Goal: Transaction & Acquisition: Purchase product/service

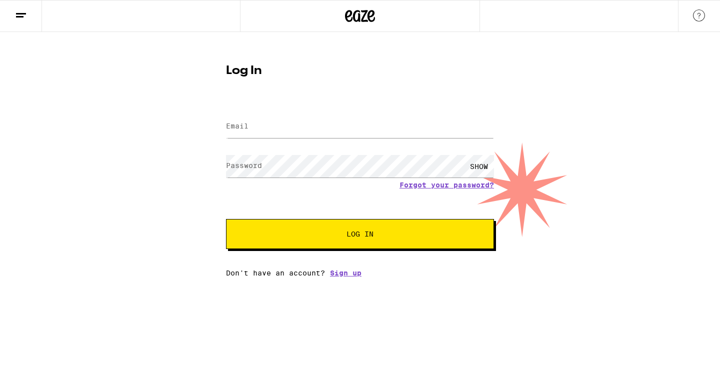
click at [246, 126] on label "Email" at bounding box center [237, 126] width 23 height 8
type input "[PERSON_NAME][EMAIL_ADDRESS][DOMAIN_NAME]"
click at [357, 240] on button "Log In" at bounding box center [360, 234] width 268 height 30
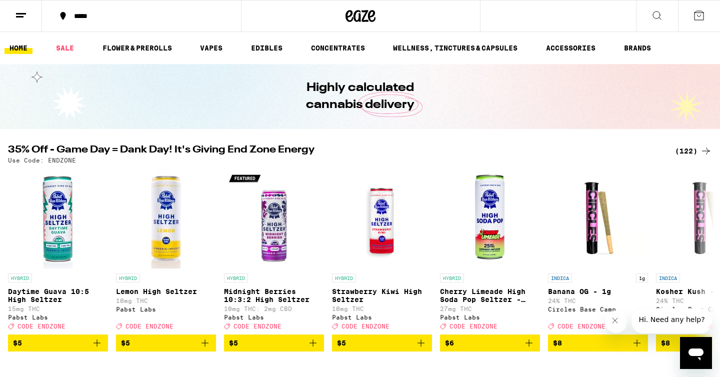
click at [20, 20] on icon at bounding box center [21, 16] width 12 height 12
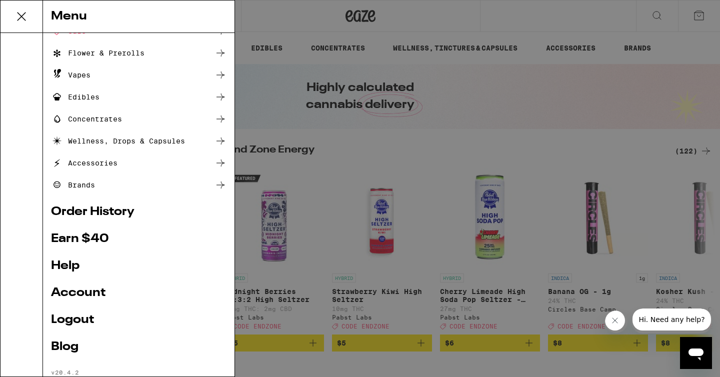
scroll to position [83, 0]
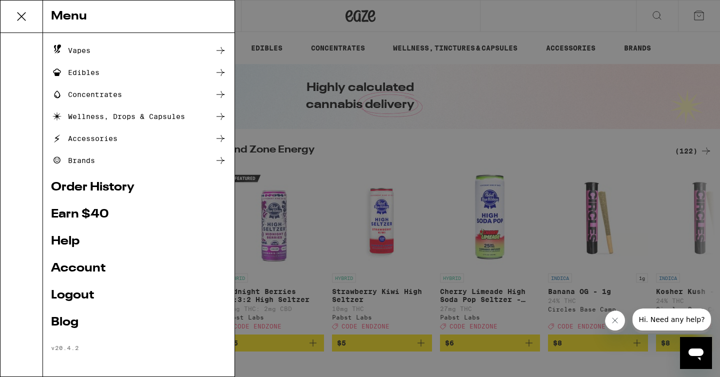
click at [94, 269] on link "Account" at bounding box center [139, 269] width 176 height 12
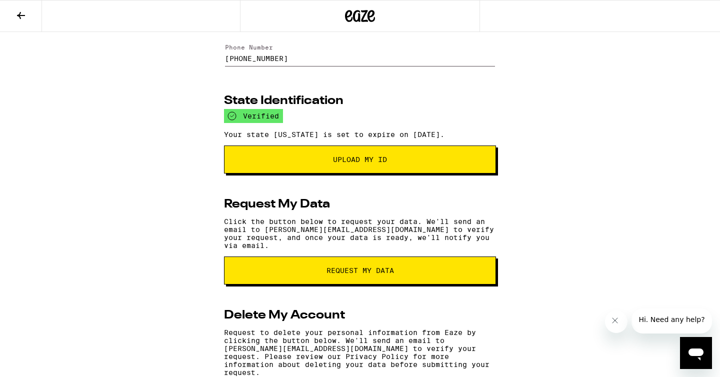
scroll to position [97, 0]
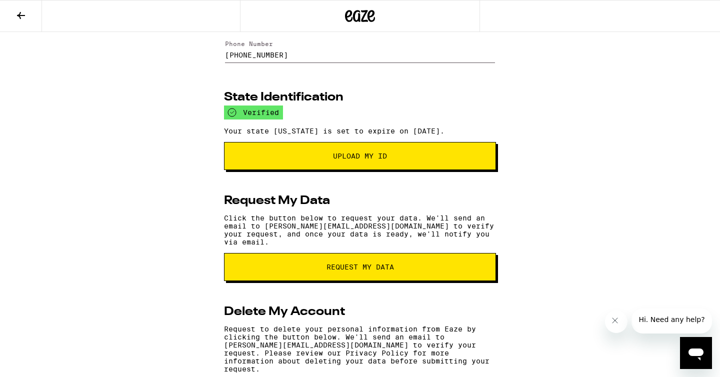
click at [357, 159] on span "Upload My ID" at bounding box center [360, 156] width 54 height 7
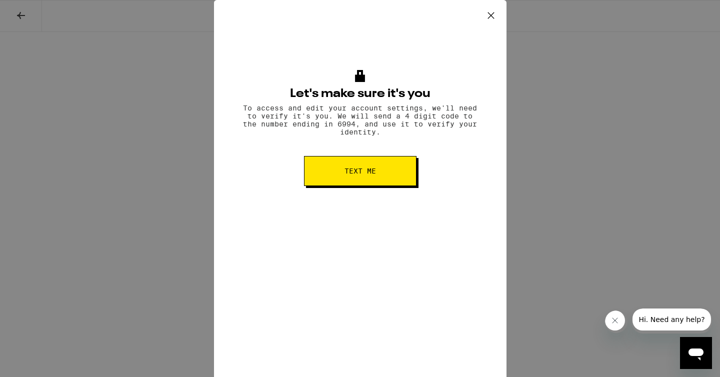
click at [493, 15] on icon at bounding box center [491, 15] width 15 height 15
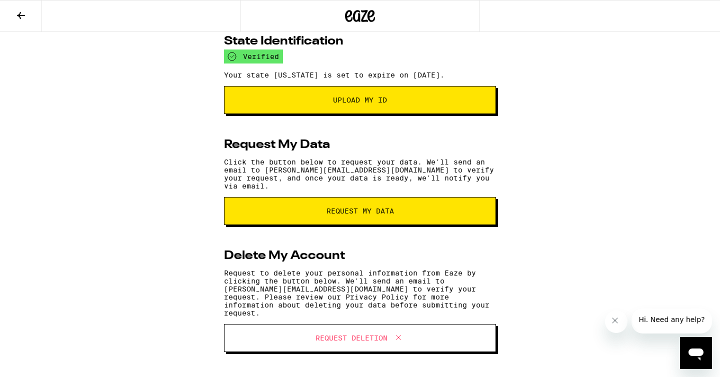
scroll to position [0, 0]
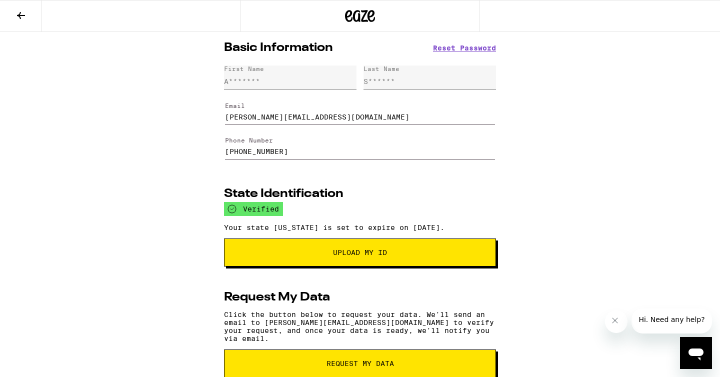
click at [17, 23] on button at bounding box center [21, 17] width 42 height 32
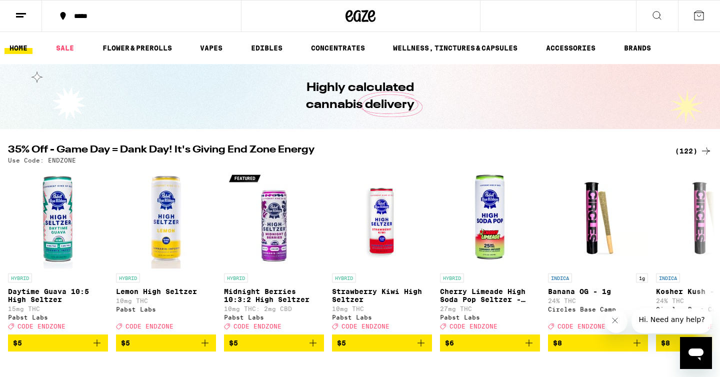
click at [19, 17] on line at bounding box center [20, 17] width 8 height 0
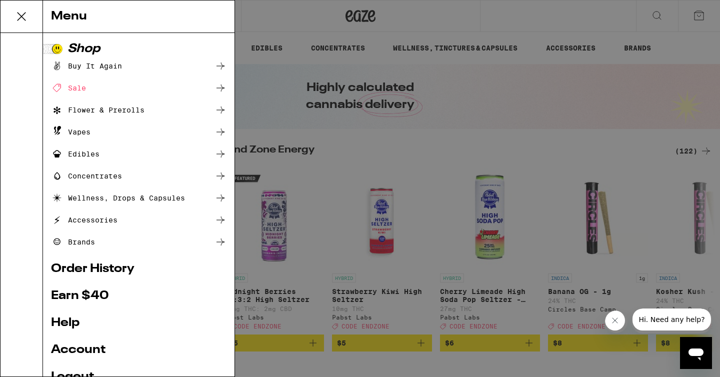
scroll to position [83, 0]
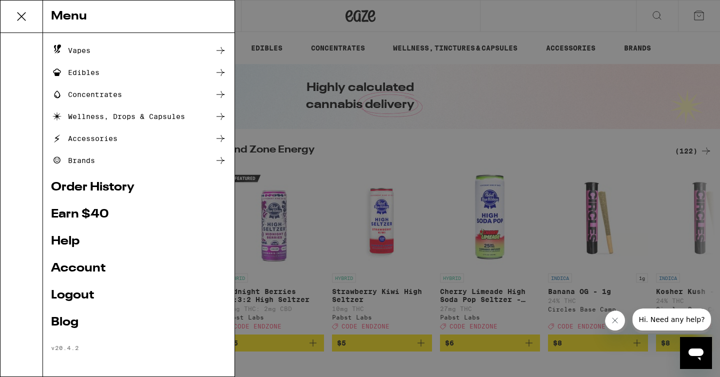
click at [102, 211] on link "Earn $ 40" at bounding box center [139, 215] width 176 height 12
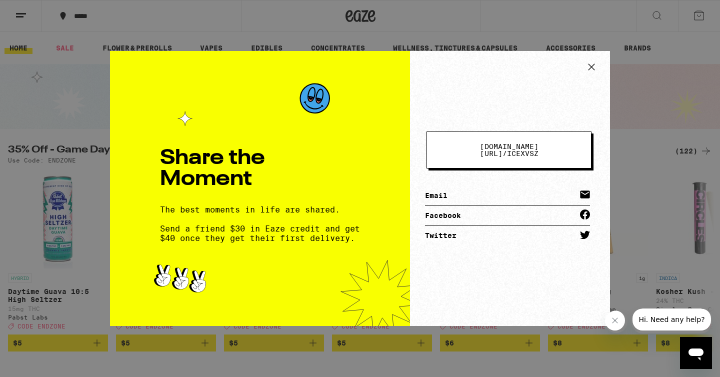
click at [594, 70] on icon at bounding box center [592, 67] width 6 height 6
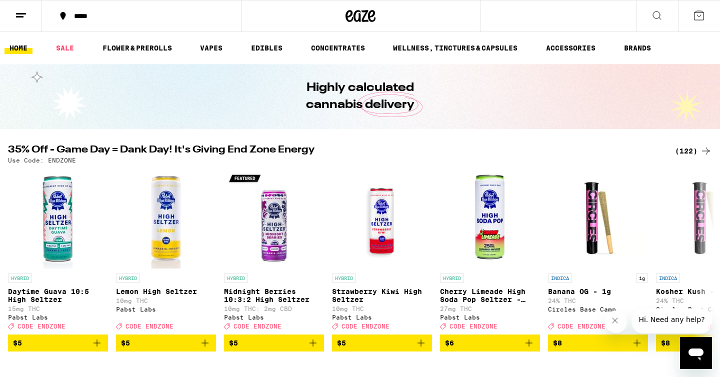
click at [694, 148] on div "(122)" at bounding box center [693, 151] width 37 height 12
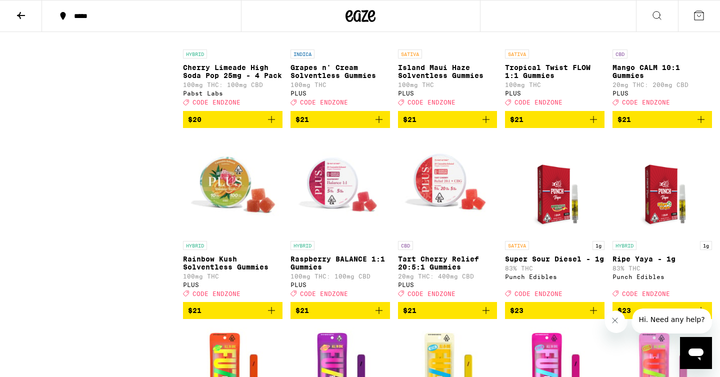
scroll to position [1915, 0]
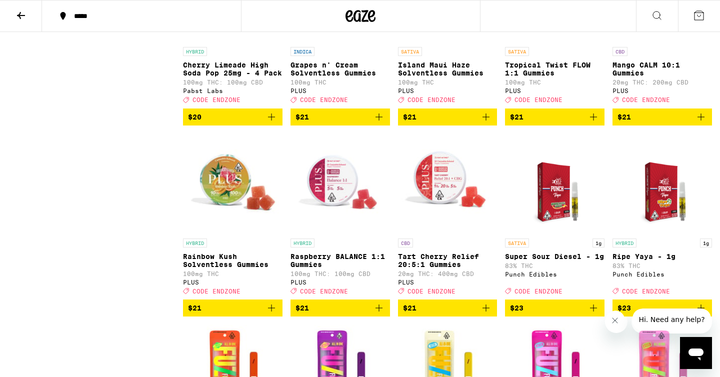
click at [700, 123] on icon "Add to bag" at bounding box center [701, 117] width 12 height 12
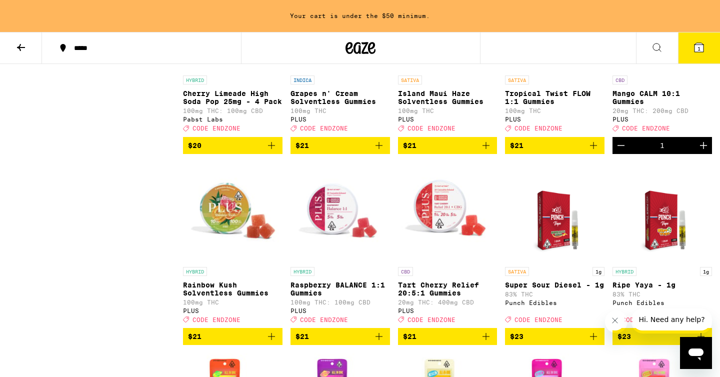
scroll to position [1916, 0]
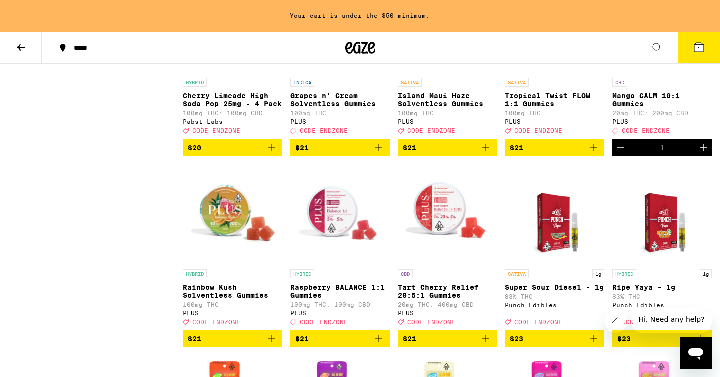
click at [557, 73] on img "Open page for Tropical Twist FLOW 1:1 Gummies from PLUS" at bounding box center [555, 23] width 100 height 100
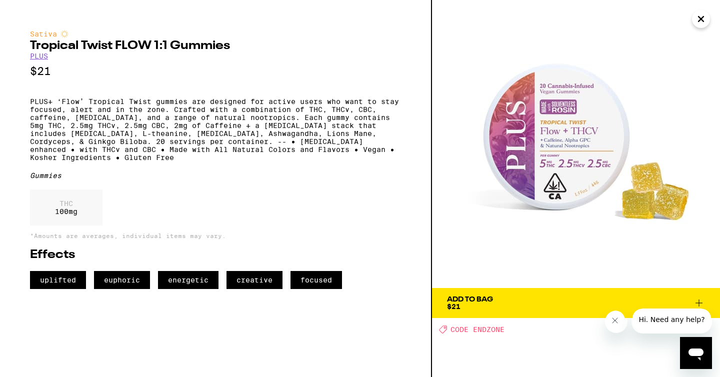
click at [701, 19] on icon "Close" at bounding box center [701, 19] width 5 height 5
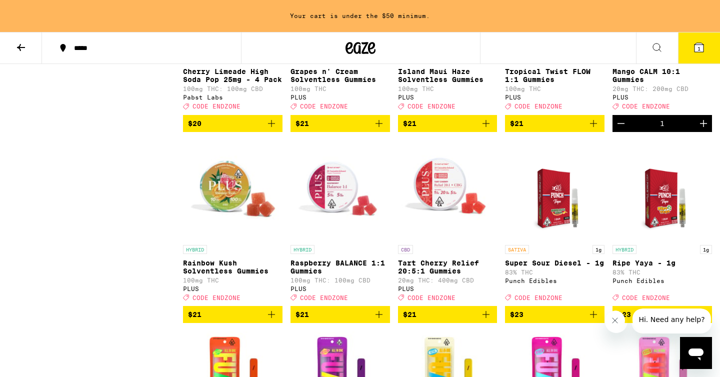
scroll to position [1949, 0]
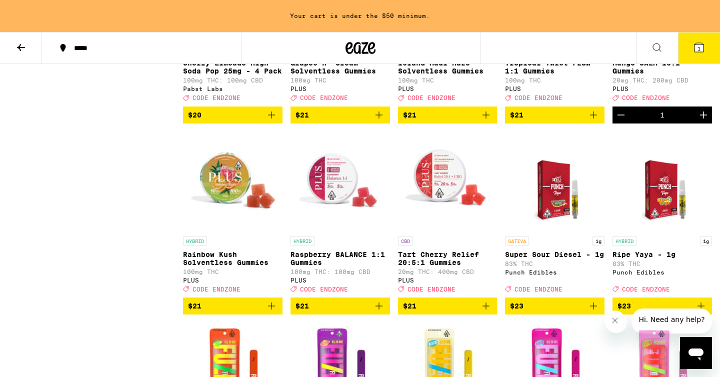
click at [345, 232] on img "Open page for Raspberry BALANCE 1:1 Gummies from PLUS" at bounding box center [341, 182] width 100 height 100
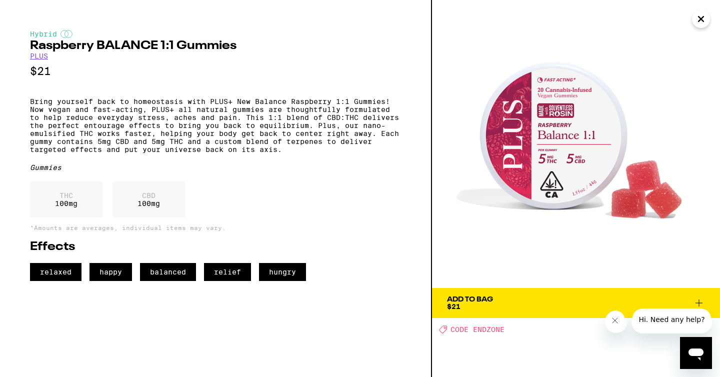
click at [698, 20] on icon "Close" at bounding box center [701, 19] width 12 height 15
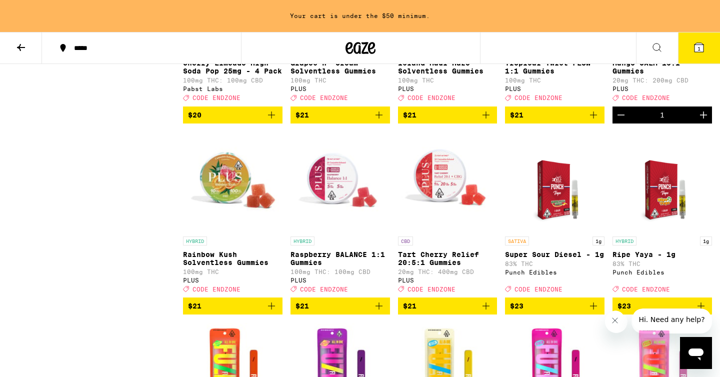
click at [450, 216] on img "Open page for Tart Cherry Relief 20:5:1 Gummies from PLUS" at bounding box center [448, 182] width 100 height 100
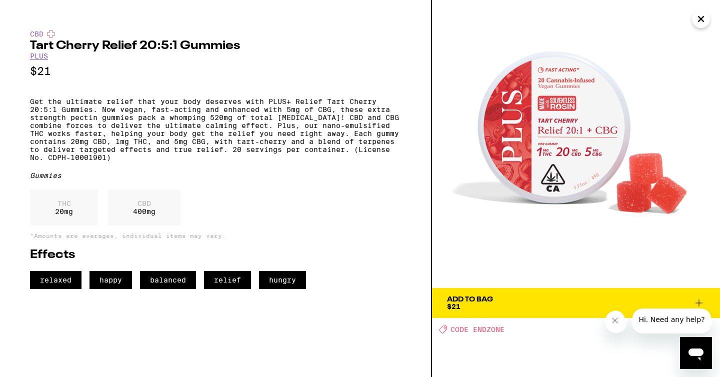
click at [699, 17] on icon "Close" at bounding box center [701, 19] width 5 height 5
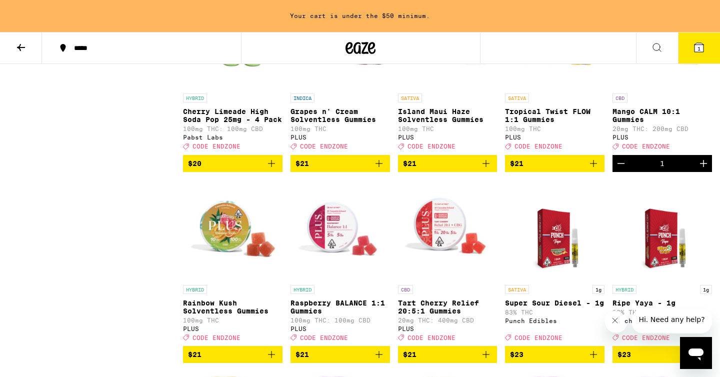
scroll to position [1893, 0]
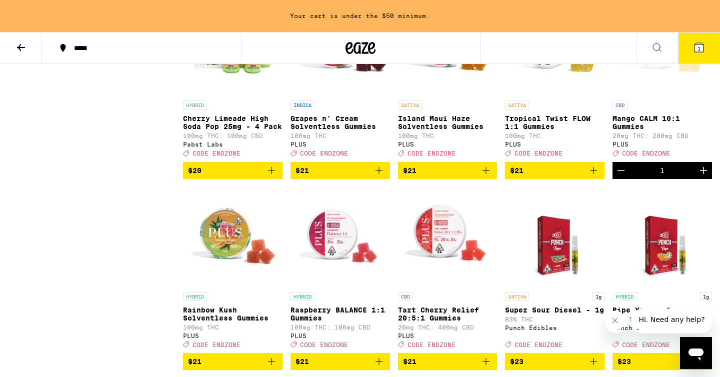
click at [652, 96] on div "Open page for Mango CALM 10:1 Gummies from PLUS" at bounding box center [663, 45] width 100 height 100
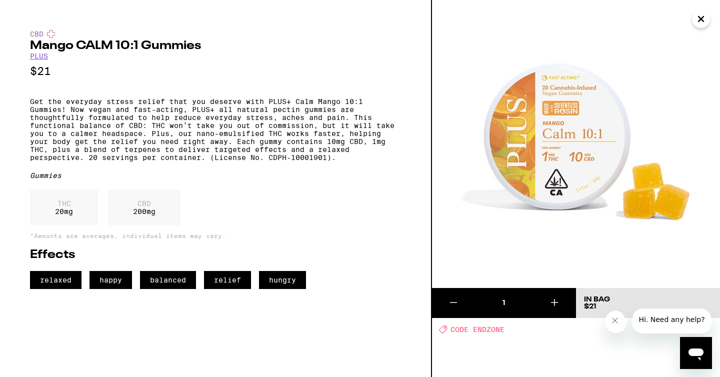
click at [702, 15] on icon "Close" at bounding box center [701, 19] width 12 height 15
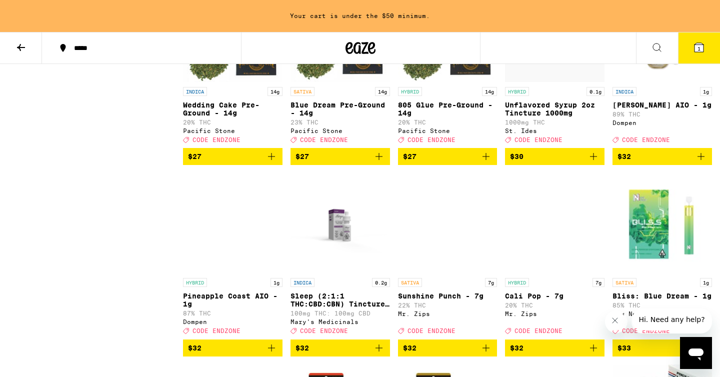
scroll to position [2483, 0]
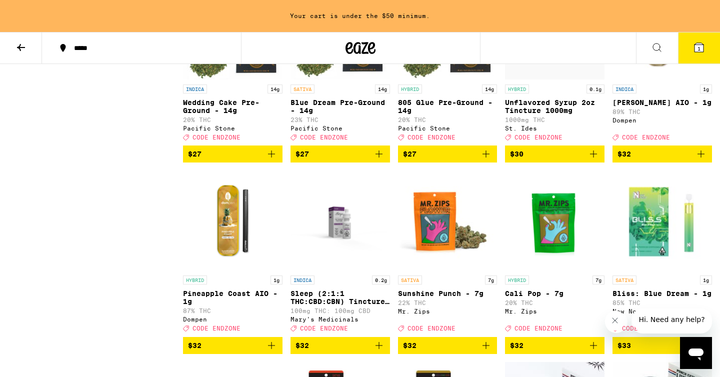
click at [450, 80] on img "Open page for 805 Glue Pre-Ground - 14g from Pacific Stone" at bounding box center [448, 29] width 100 height 100
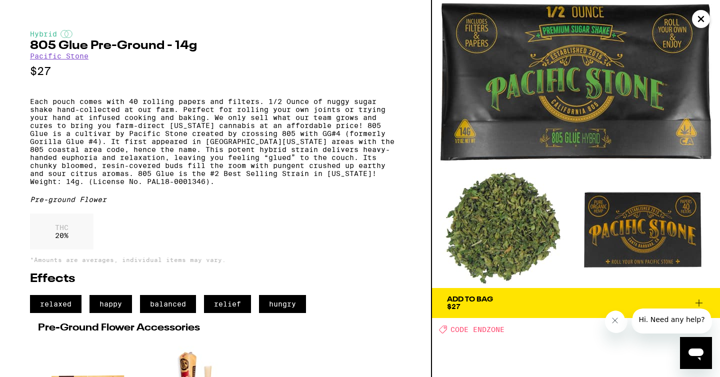
click at [698, 18] on icon "Close" at bounding box center [701, 19] width 12 height 15
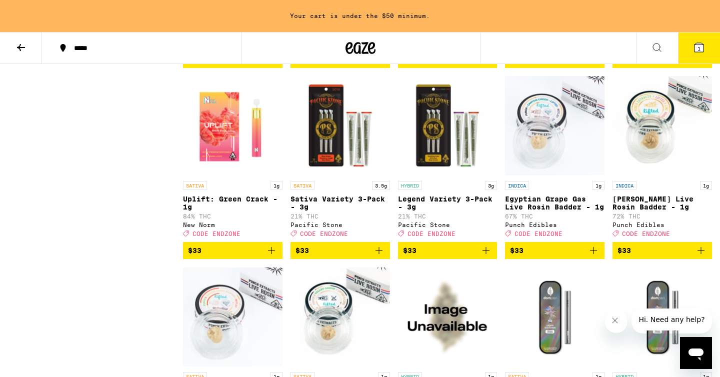
scroll to position [2770, 0]
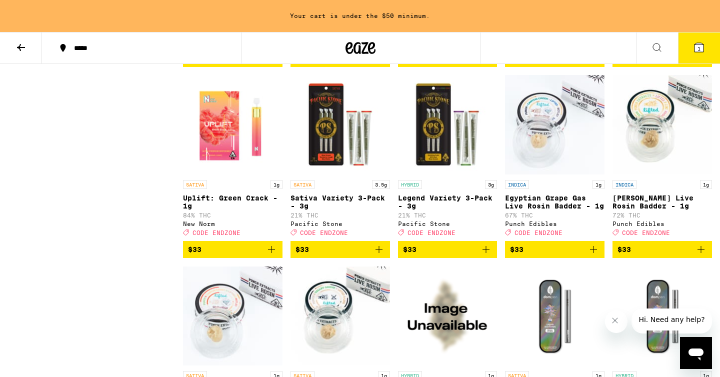
click at [459, 175] on img "Open page for Legend Variety 3-Pack - 3g from Pacific Stone" at bounding box center [448, 125] width 100 height 100
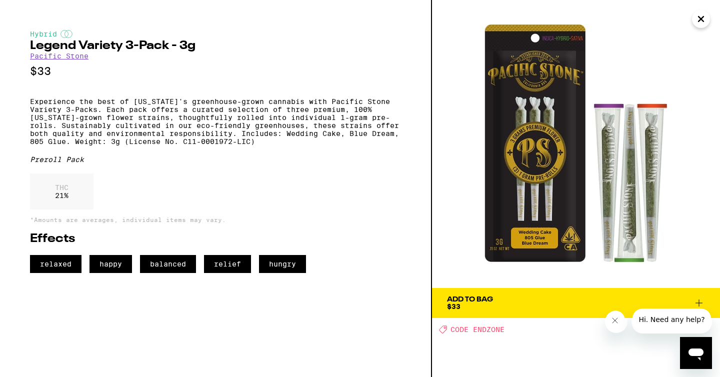
click at [700, 20] on icon "Close" at bounding box center [701, 19] width 5 height 5
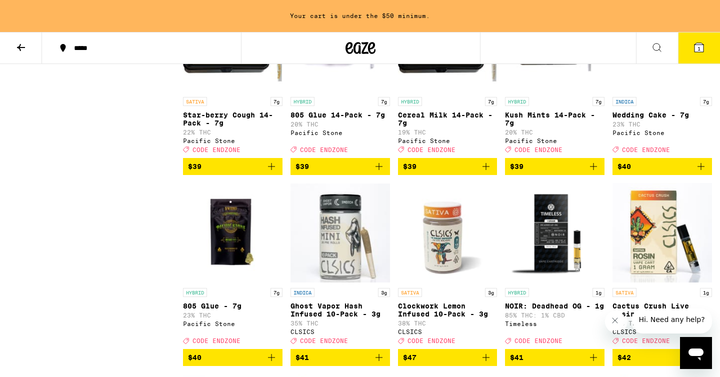
scroll to position [3430, 0]
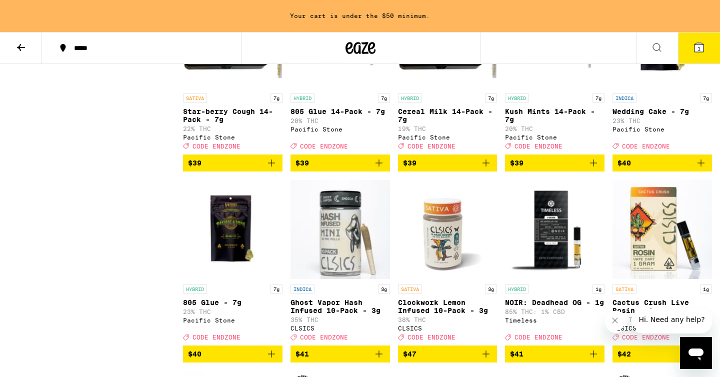
click at [345, 89] on img "Open page for 805 Glue 14-Pack - 7g from Pacific Stone" at bounding box center [341, 38] width 100 height 100
click at [342, 89] on img "Open page for 805 Glue 14-Pack - 7g from Pacific Stone" at bounding box center [341, 38] width 100 height 100
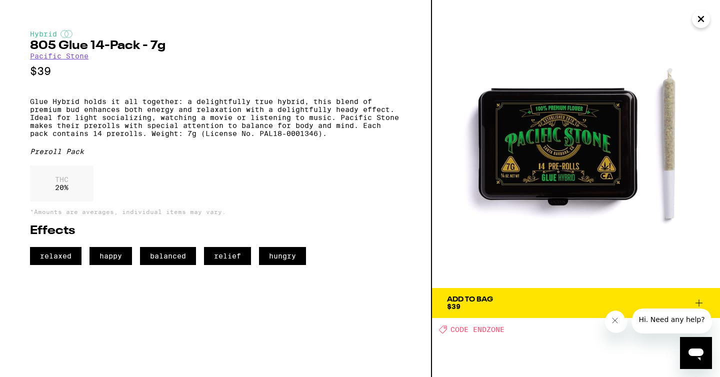
click at [698, 23] on icon "Close" at bounding box center [701, 19] width 12 height 15
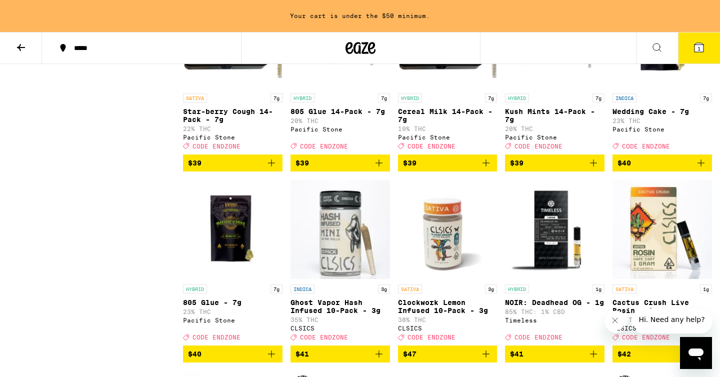
click at [456, 89] on img "Open page for Cereal Milk 14-Pack - 7g from Pacific Stone" at bounding box center [448, 38] width 100 height 100
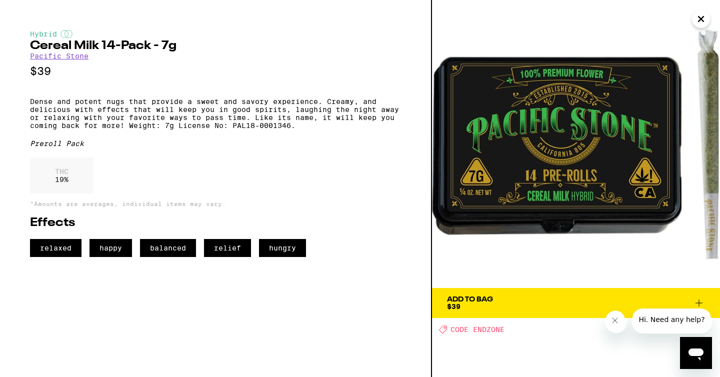
click at [703, 18] on icon "Close" at bounding box center [701, 19] width 5 height 5
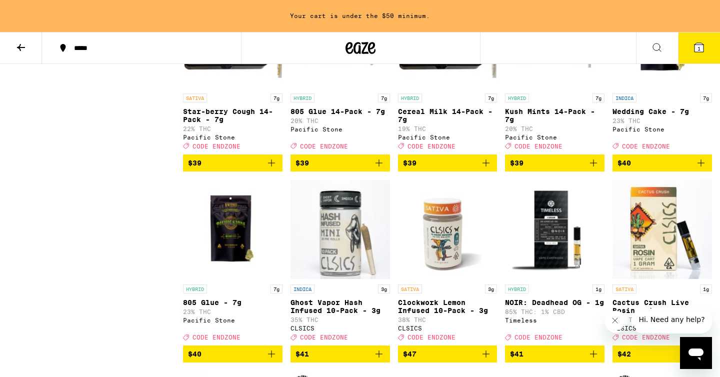
click at [490, 169] on icon "Add to bag" at bounding box center [486, 163] width 12 height 12
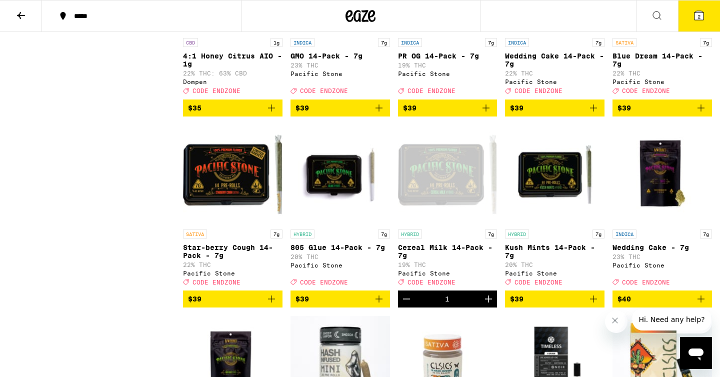
scroll to position [3261, 0]
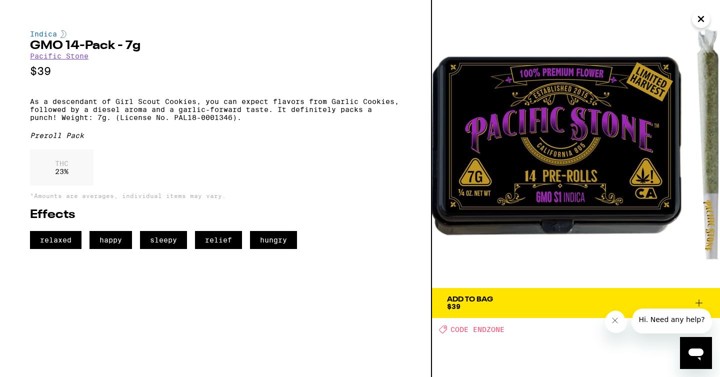
click at [699, 17] on icon "Close" at bounding box center [701, 19] width 5 height 5
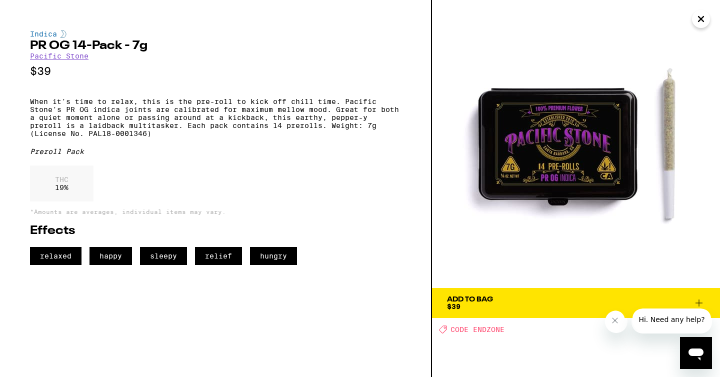
click at [704, 17] on icon "Close" at bounding box center [701, 19] width 12 height 15
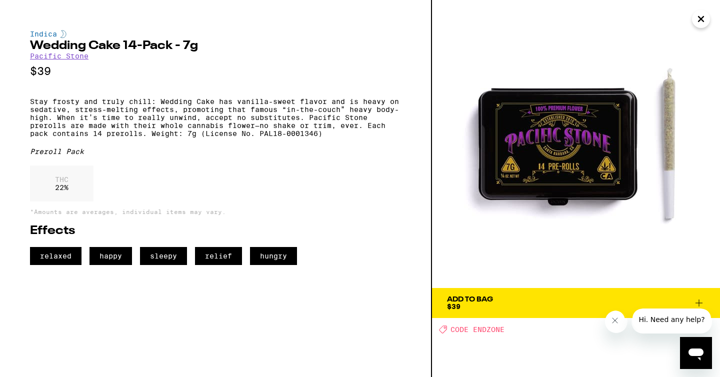
click at [702, 21] on icon "Close" at bounding box center [701, 19] width 5 height 5
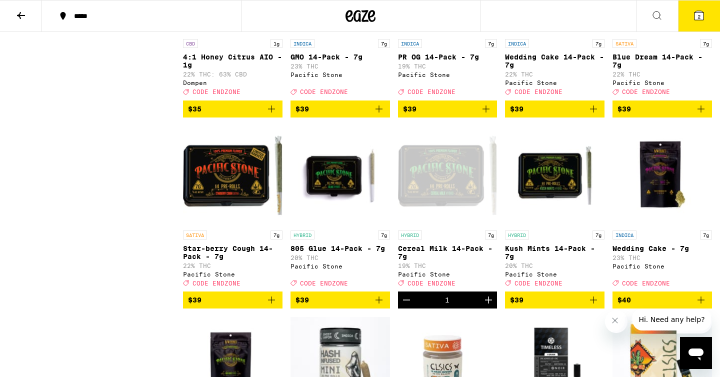
click at [383, 115] on icon "Add to bag" at bounding box center [379, 109] width 12 height 12
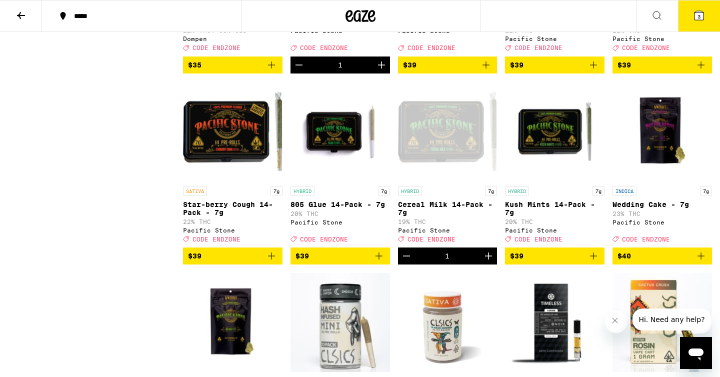
scroll to position [3307, 0]
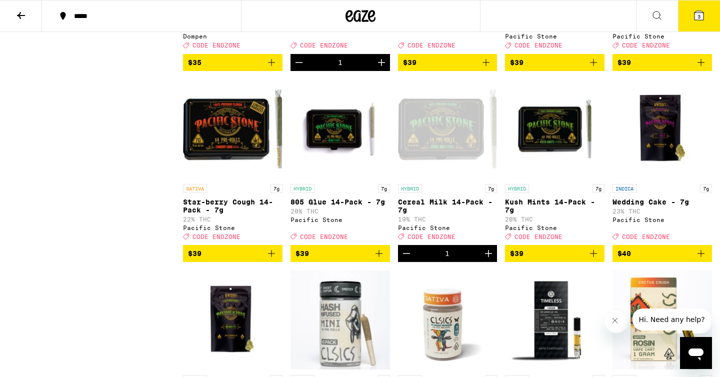
click at [237, 179] on img "Open page for Star-berry Cough 14-Pack - 7g from Pacific Stone" at bounding box center [233, 129] width 100 height 100
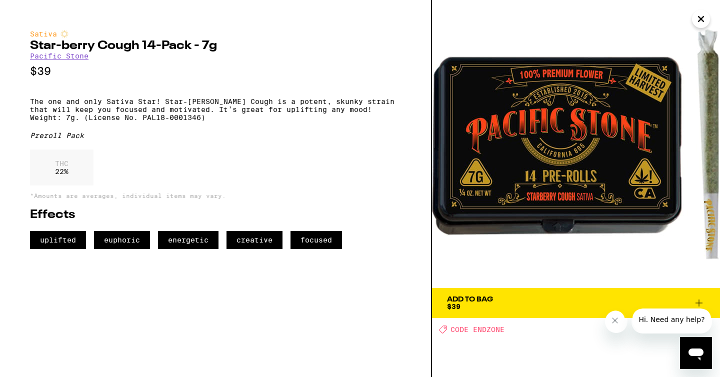
click at [703, 13] on icon "Close" at bounding box center [701, 19] width 12 height 15
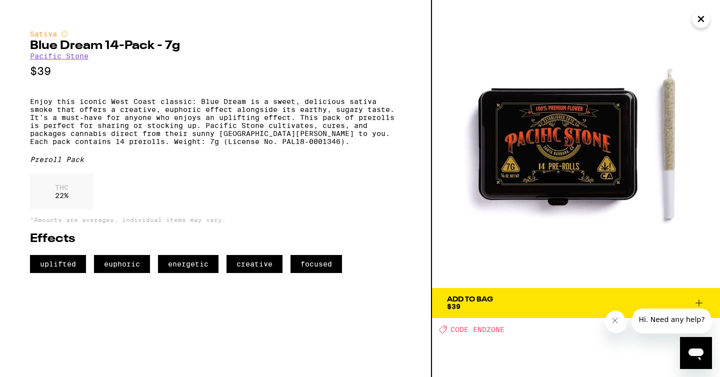
click at [698, 19] on icon "Close" at bounding box center [701, 19] width 12 height 15
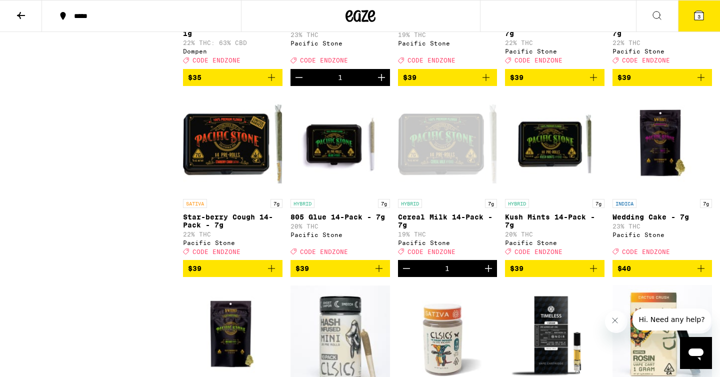
click at [695, 22] on button "3" at bounding box center [699, 16] width 42 height 31
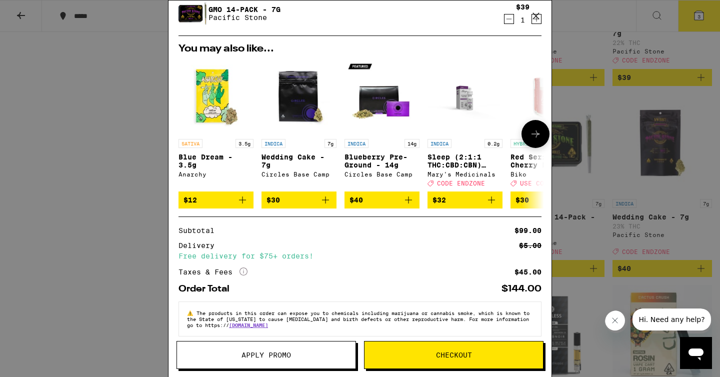
scroll to position [116, 0]
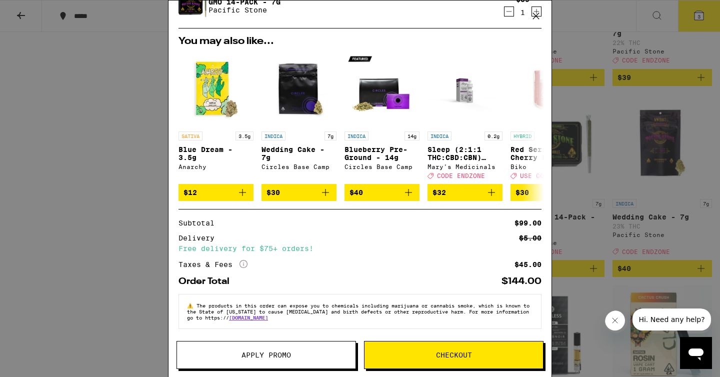
click at [247, 357] on span "Apply Promo" at bounding box center [267, 355] width 50 height 7
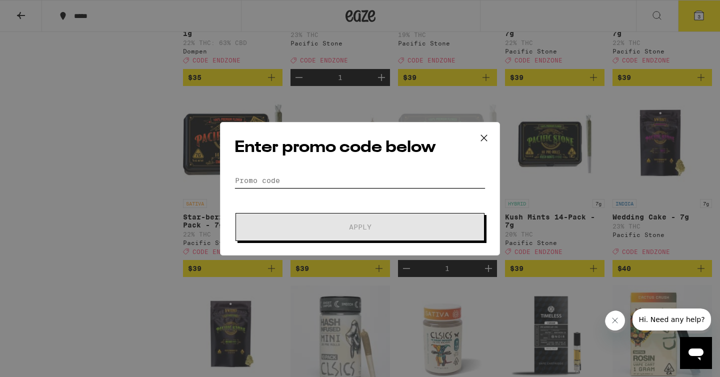
click at [273, 184] on input "Promo Code" at bounding box center [360, 180] width 251 height 15
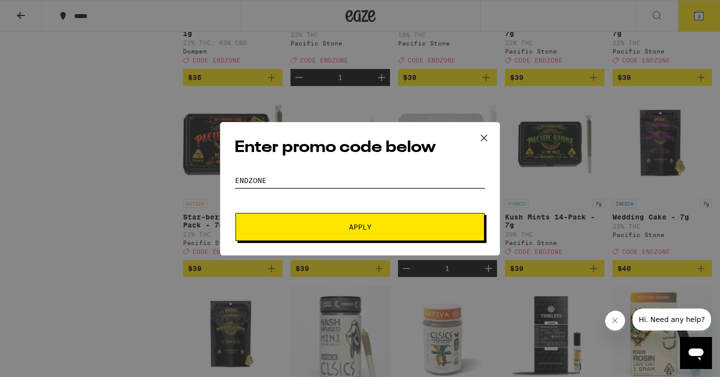
type input "ENDZONE"
click at [345, 219] on button "Apply" at bounding box center [360, 227] width 249 height 28
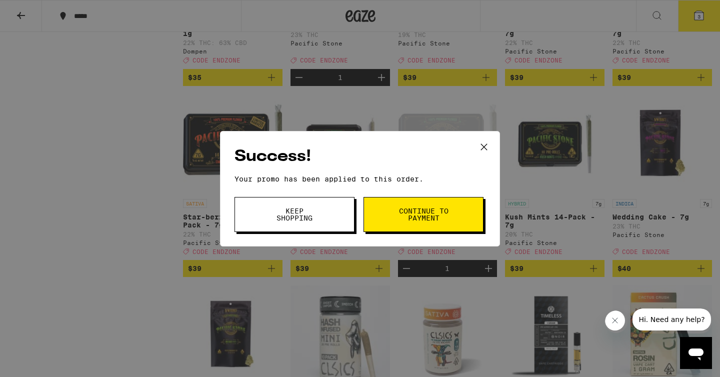
click at [320, 206] on button "Keep Shopping" at bounding box center [295, 214] width 120 height 35
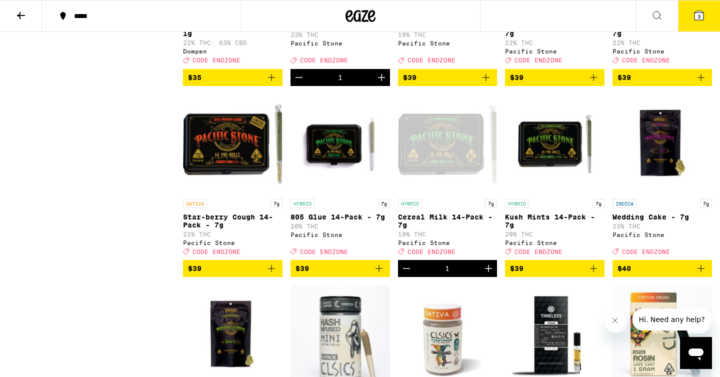
click at [710, 11] on button "3" at bounding box center [699, 16] width 42 height 31
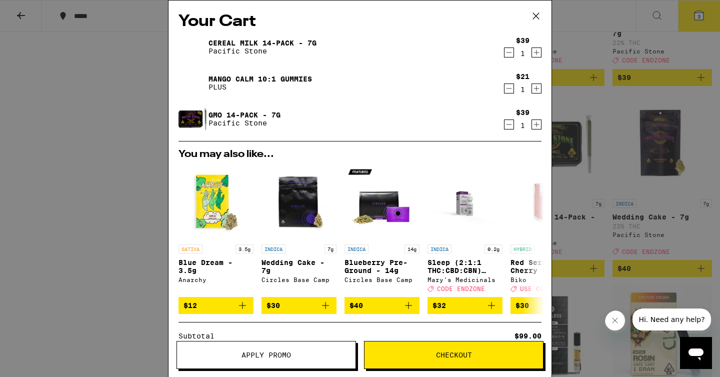
click at [539, 12] on icon at bounding box center [536, 16] width 15 height 15
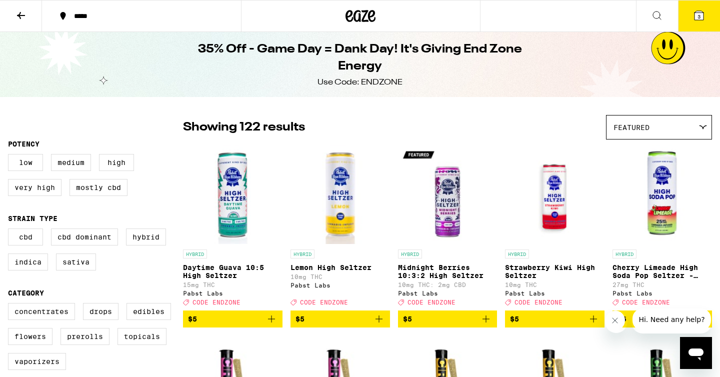
click at [26, 16] on icon at bounding box center [21, 16] width 12 height 12
